Goal: Information Seeking & Learning: Check status

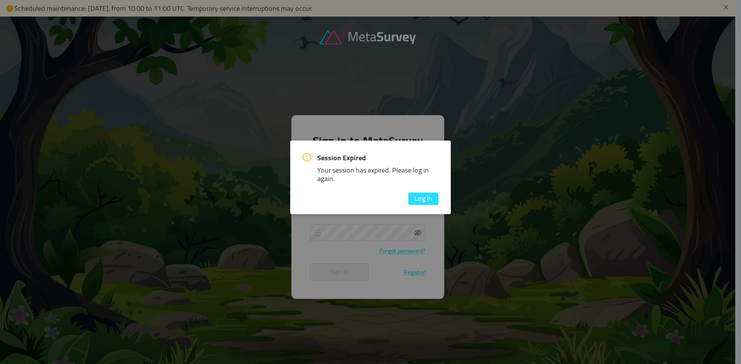
click at [424, 194] on button "Log In" at bounding box center [423, 199] width 30 height 12
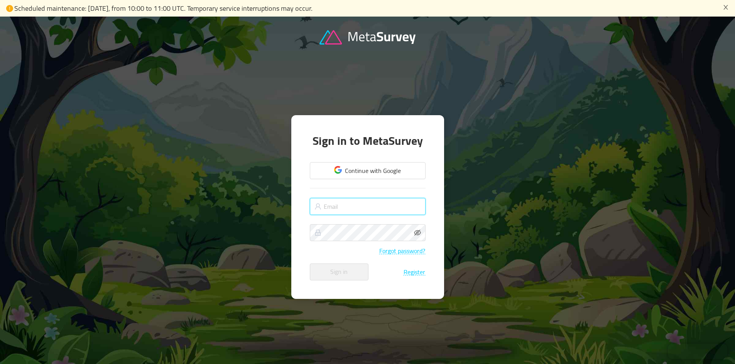
type input "darvin.schuldt@werder.de"
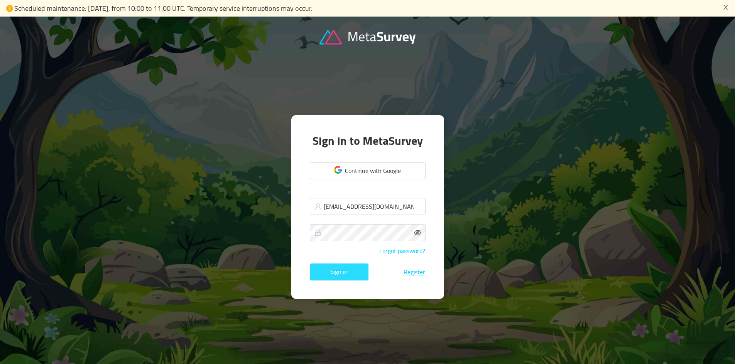
click at [339, 271] on button "Sign in" at bounding box center [339, 272] width 59 height 17
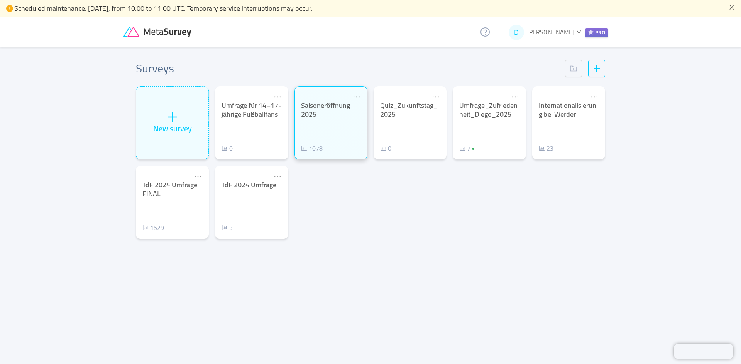
click at [336, 121] on div "Saisoneröffnung 2025 1078" at bounding box center [331, 127] width 60 height 52
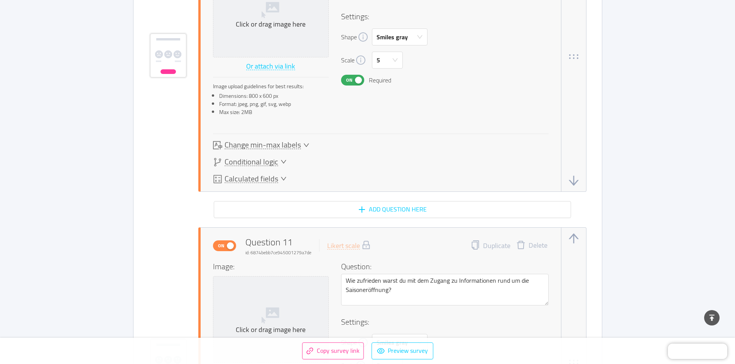
scroll to position [3478, 0]
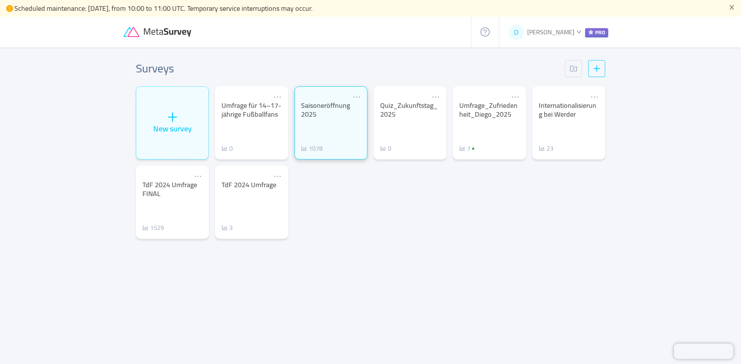
click at [332, 111] on div "Saisoneröffnung 2025" at bounding box center [331, 109] width 60 height 17
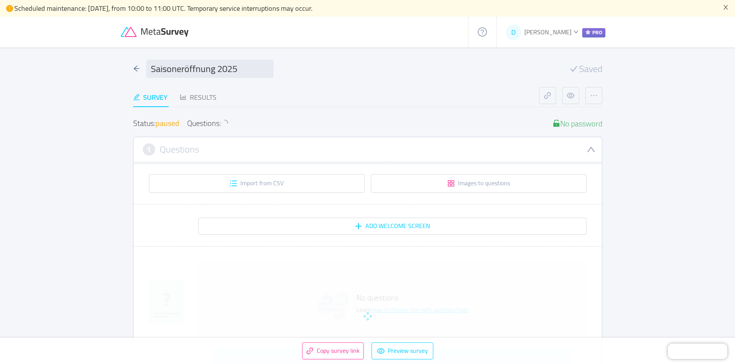
click at [209, 95] on div "Results" at bounding box center [198, 97] width 37 height 10
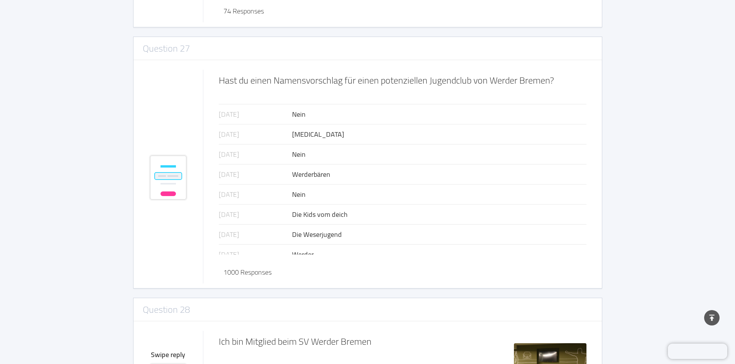
scroll to position [11070, 0]
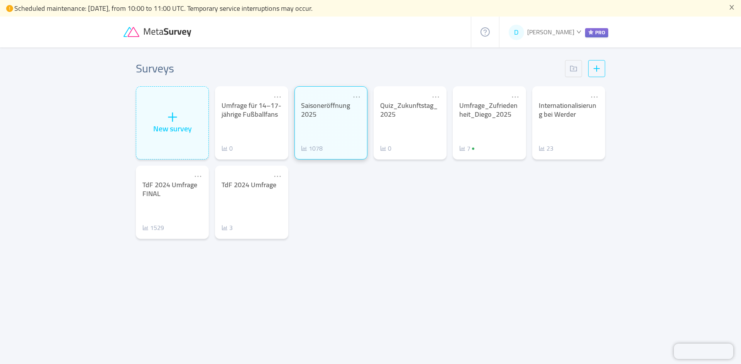
click at [329, 124] on div "Saisoneröffnung 2025 1078" at bounding box center [331, 127] width 60 height 52
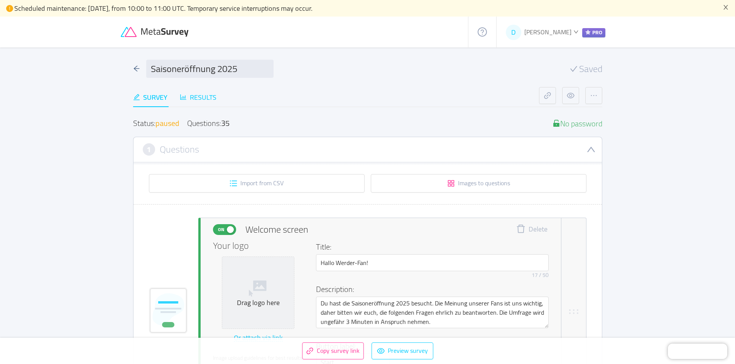
click at [209, 104] on div "Results" at bounding box center [198, 97] width 37 height 20
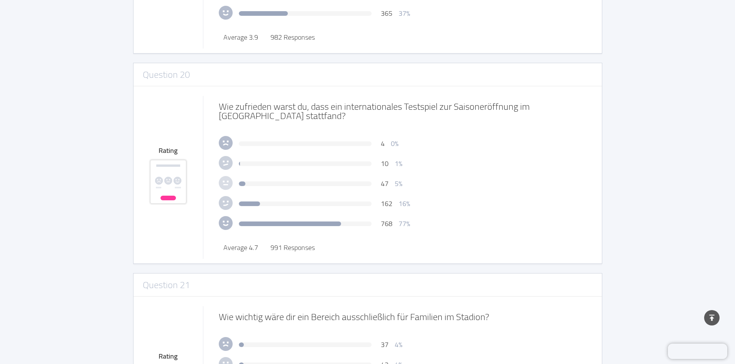
scroll to position [3896, 0]
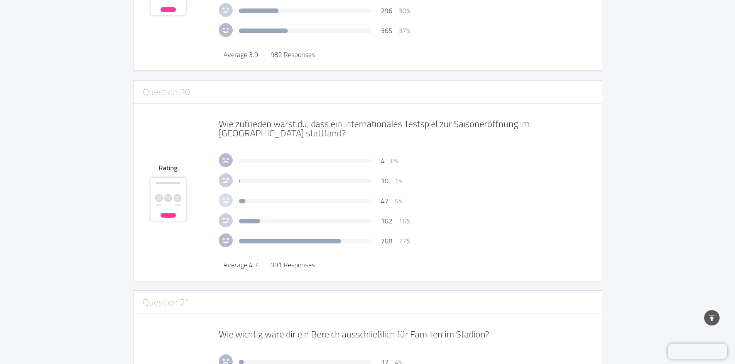
click at [74, 263] on main "Saisoneröffnung 2025 Saved Survey Results Status: paused Questions: 35 No passw…" at bounding box center [367, 58] width 735 height 7813
